Goal: Contribute content

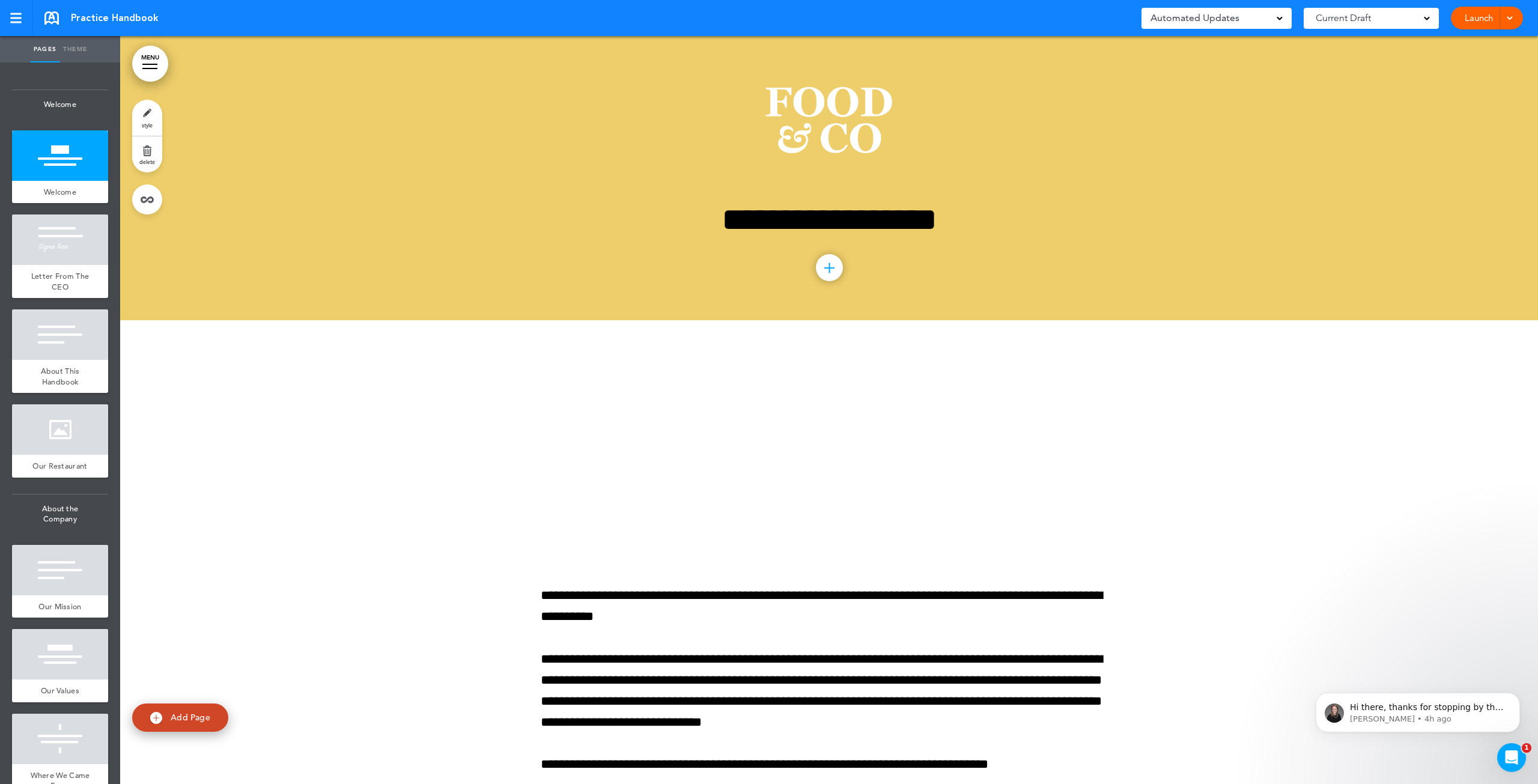
drag, startPoint x: 847, startPoint y: 88, endPoint x: 820, endPoint y: 144, distance: 62.2
click at [820, 144] on img at bounding box center [829, 124] width 129 height 86
click at [0, 0] on div at bounding box center [0, 0] width 0 height 0
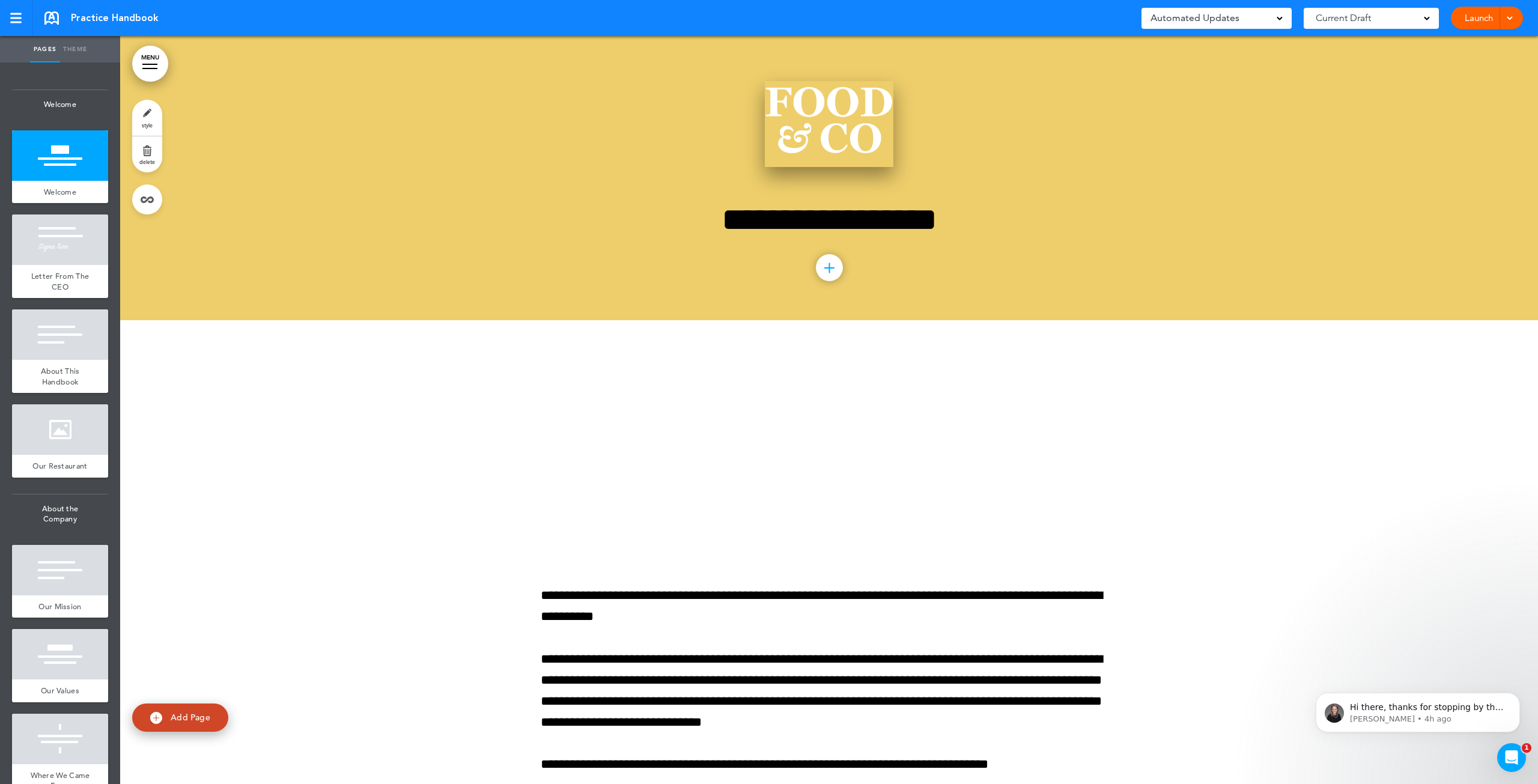
click at [843, 103] on img at bounding box center [829, 124] width 129 height 86
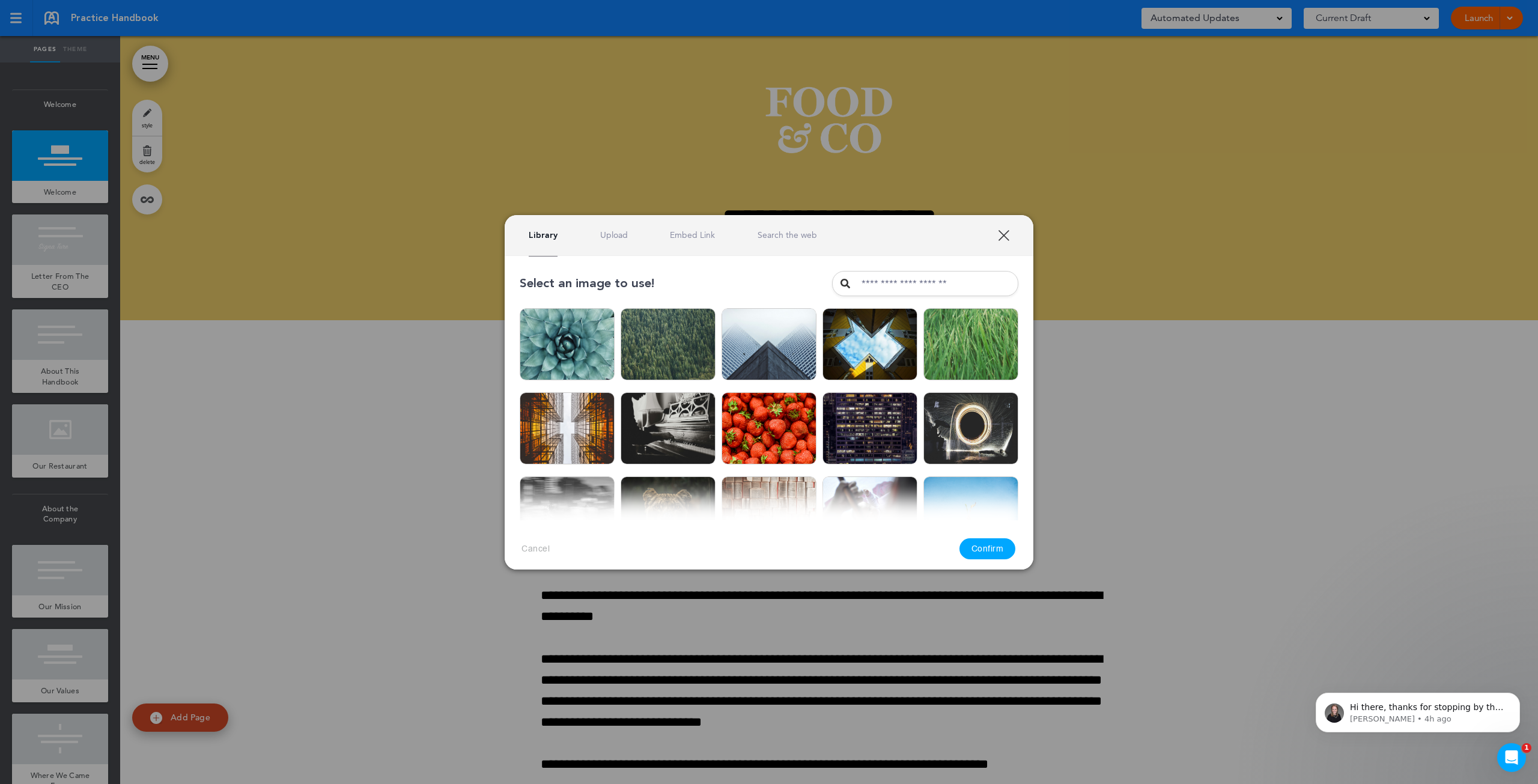
drag, startPoint x: 843, startPoint y: 103, endPoint x: 601, endPoint y: 241, distance: 278.6
click at [601, 241] on div "Library Upload Embed Link Search the web" at bounding box center [768, 235] width 528 height 41
click at [606, 238] on link "Upload" at bounding box center [614, 235] width 27 height 11
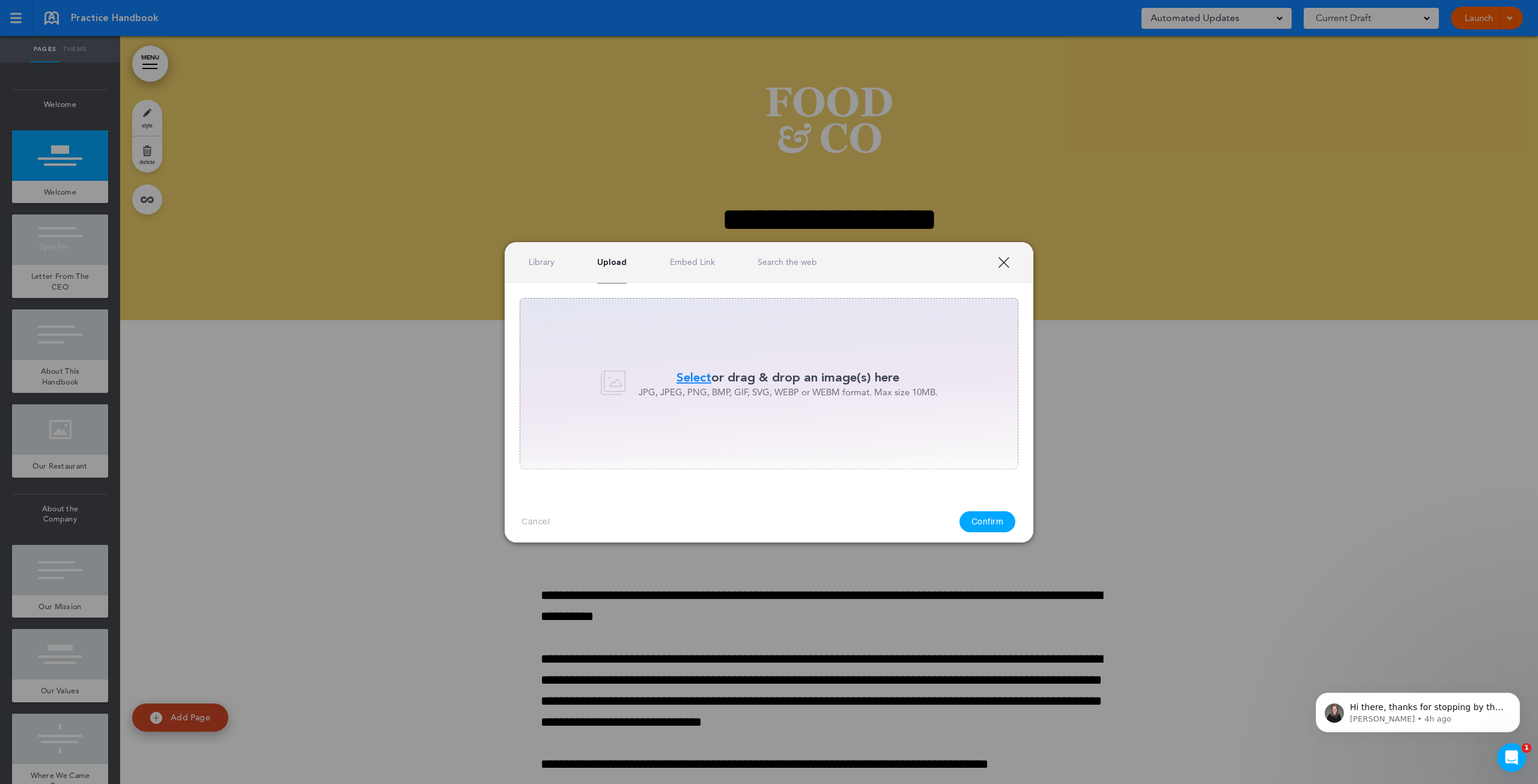
click at [694, 375] on span "Select" at bounding box center [694, 377] width 34 height 17
click at [609, 259] on link "Upload" at bounding box center [612, 262] width 29 height 11
click at [694, 372] on span "Select" at bounding box center [694, 377] width 34 height 17
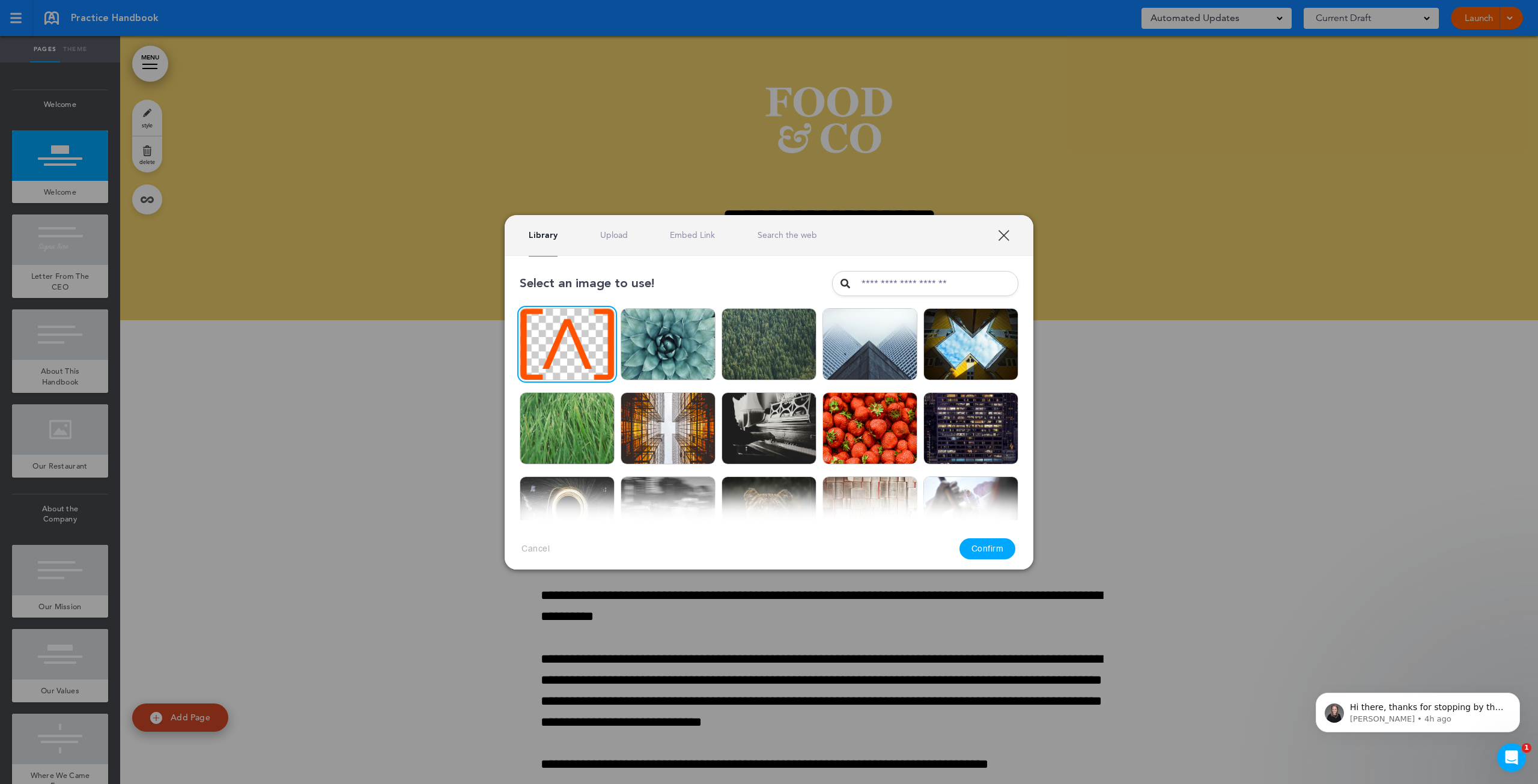
click at [980, 547] on button "Confirm" at bounding box center [987, 548] width 57 height 21
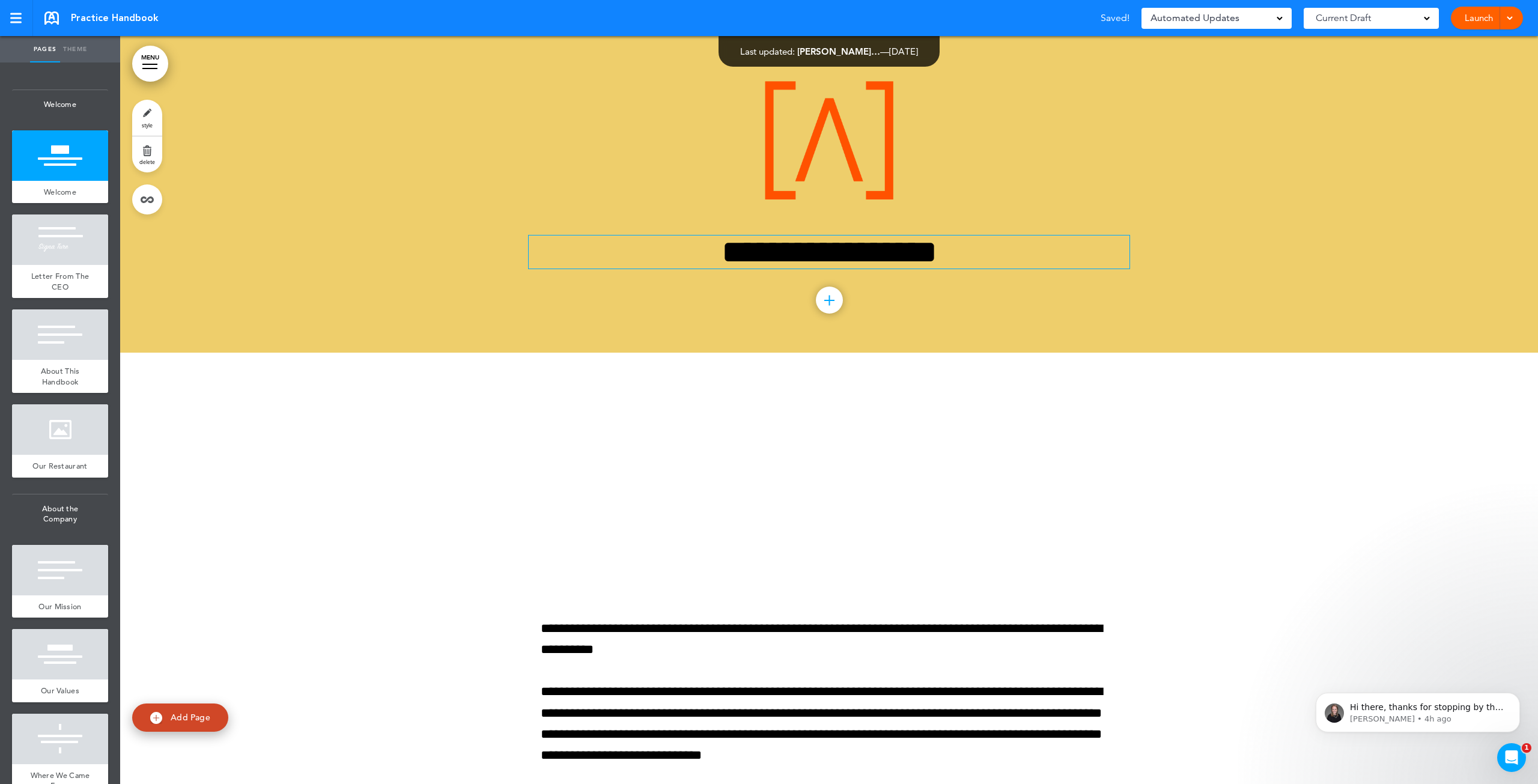
click at [805, 252] on h1 "**********" at bounding box center [829, 252] width 601 height 33
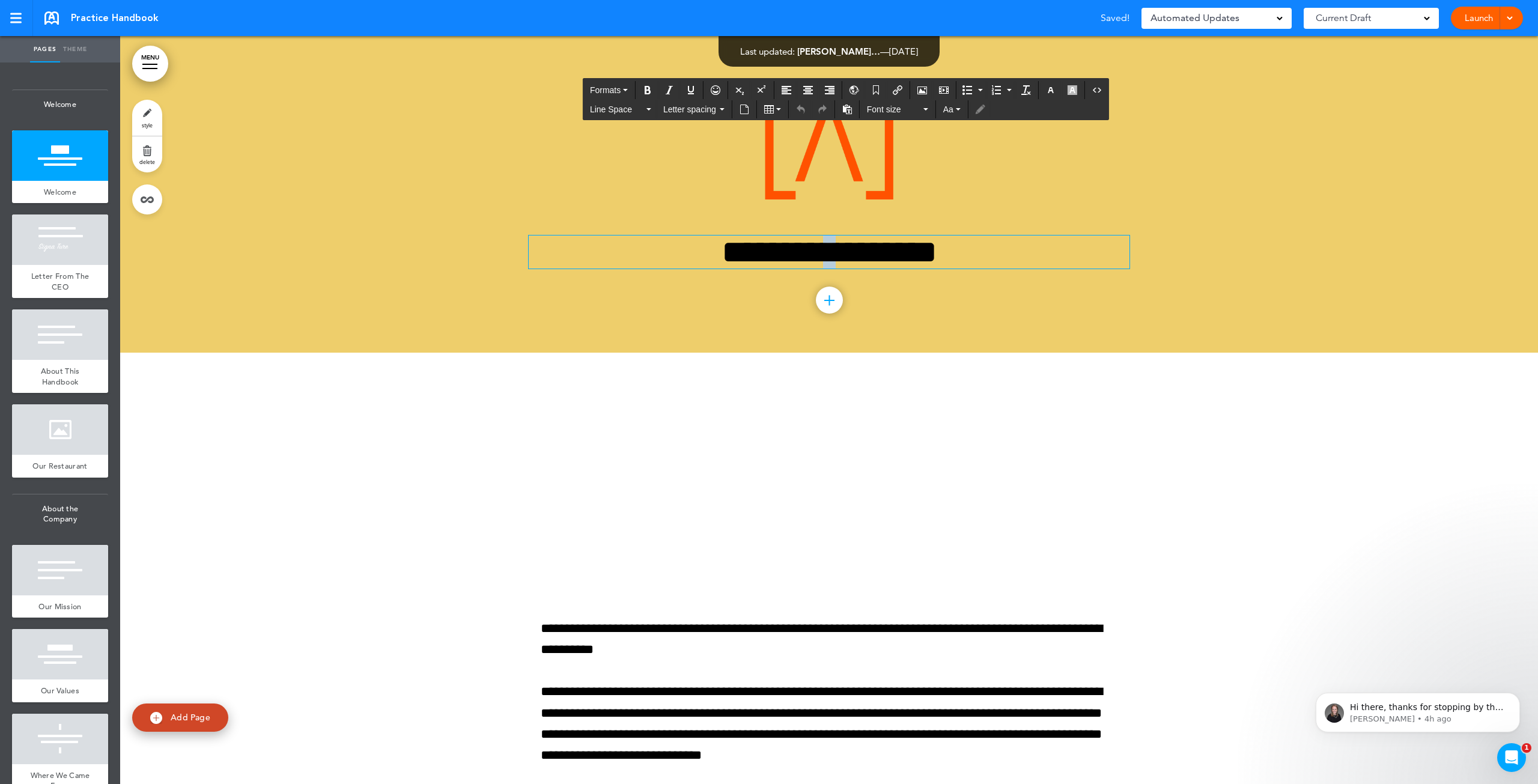
click at [805, 252] on h1 "**********" at bounding box center [829, 252] width 601 height 33
click at [152, 112] on link "style" at bounding box center [147, 118] width 30 height 36
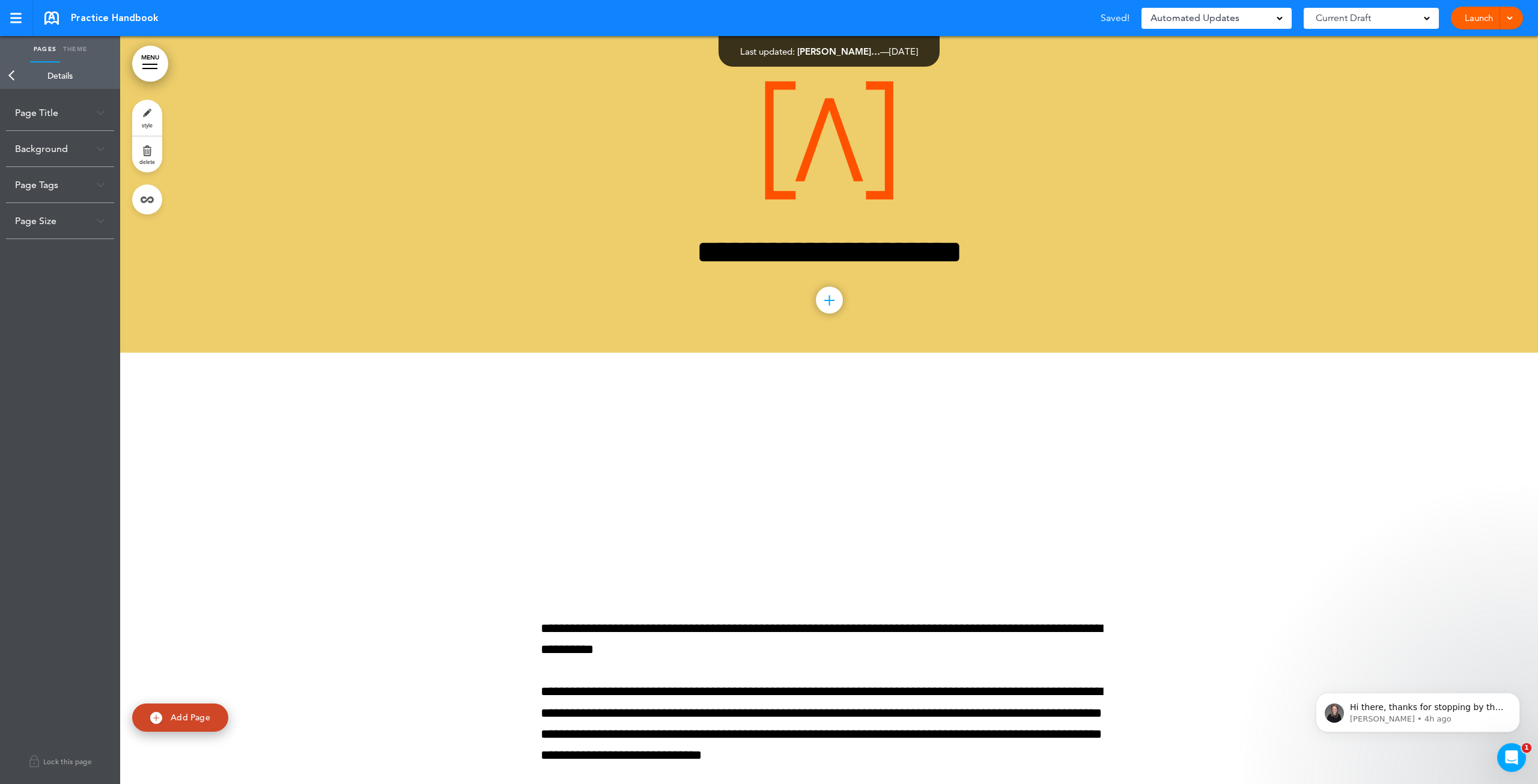
click at [88, 148] on div "Background" at bounding box center [60, 148] width 108 height 35
click at [20, 195] on icon at bounding box center [22, 196] width 9 height 14
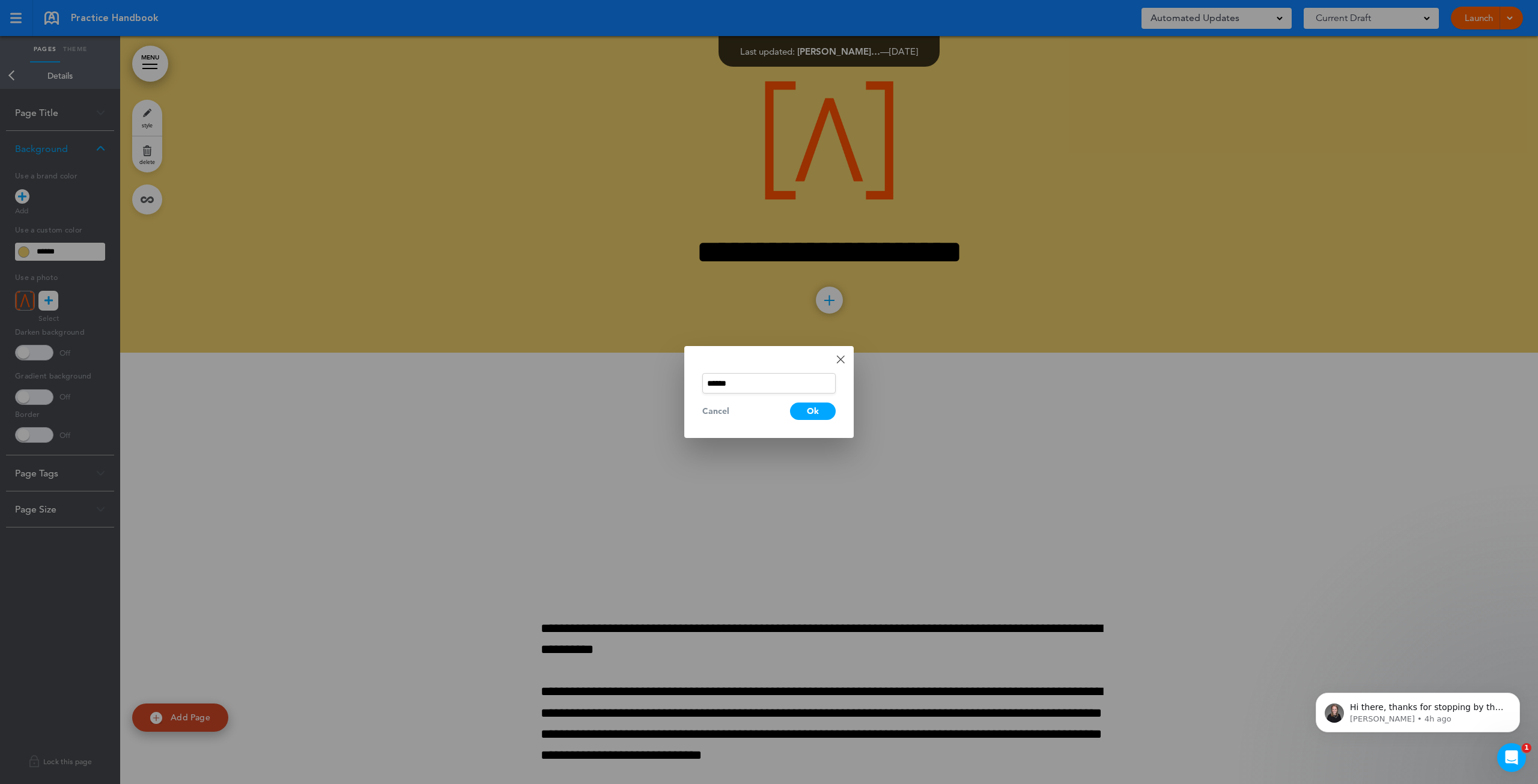
click at [836, 356] on link "Done" at bounding box center [840, 359] width 9 height 9
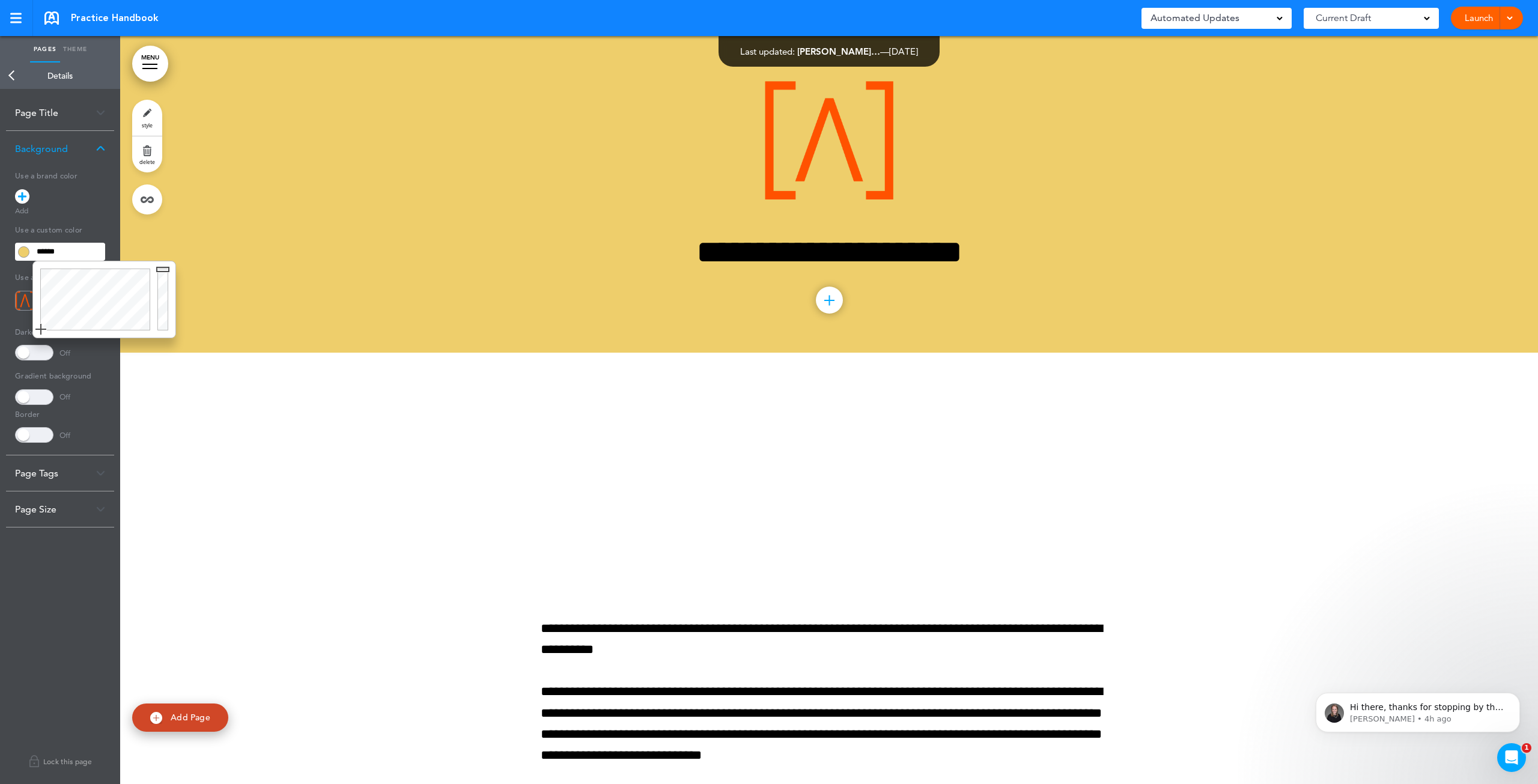
click at [82, 254] on input "******" at bounding box center [68, 251] width 73 height 17
drag, startPoint x: 161, startPoint y: 287, endPoint x: 157, endPoint y: 254, distance: 33.2
click at [157, 254] on body "This handbook [GEOGRAPHIC_DATA] Settings Signatures Collaborators Your Handbook…" at bounding box center [769, 392] width 1538 height 784
type input "******"
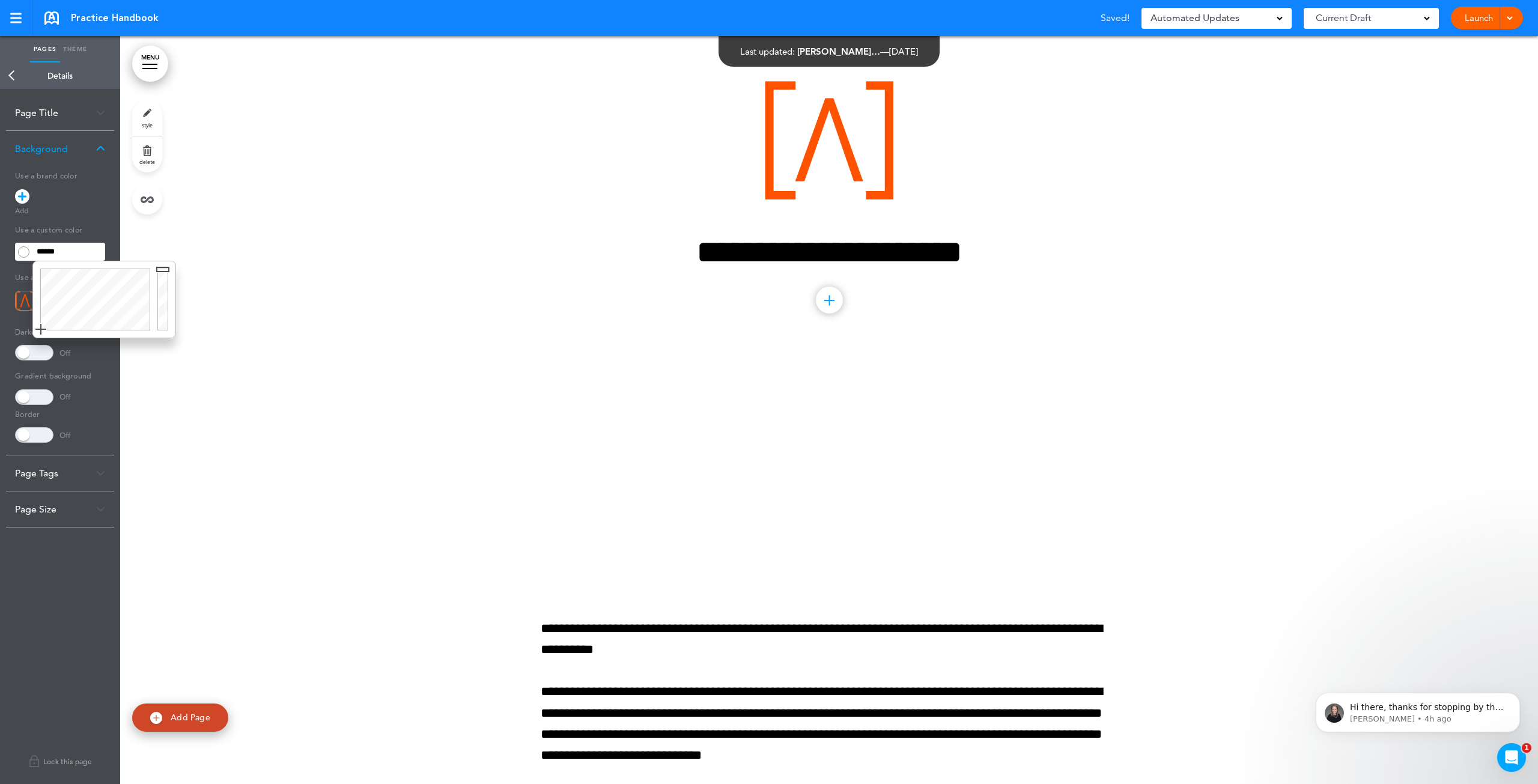
click at [178, 295] on div at bounding box center [829, 194] width 1417 height 316
click at [250, 295] on div at bounding box center [829, 194] width 1417 height 316
